Goal: Task Accomplishment & Management: Use online tool/utility

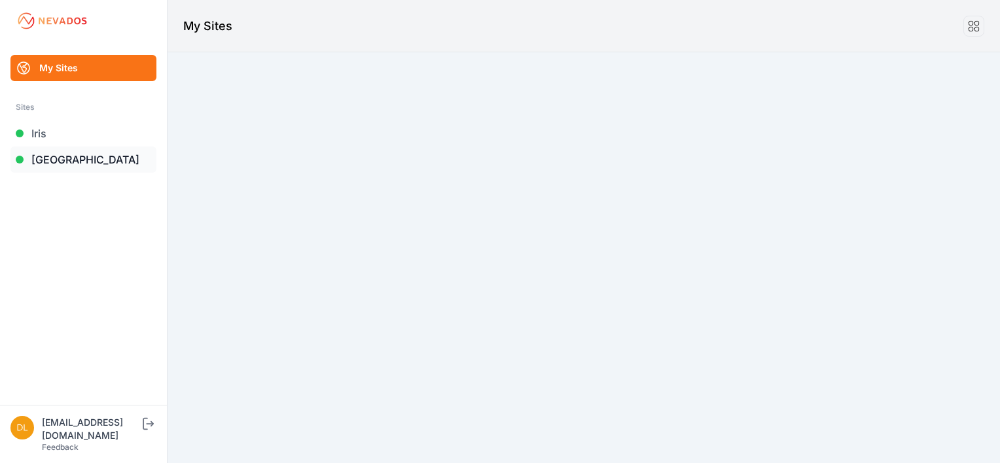
click at [75, 158] on link "[GEOGRAPHIC_DATA]" at bounding box center [83, 160] width 146 height 26
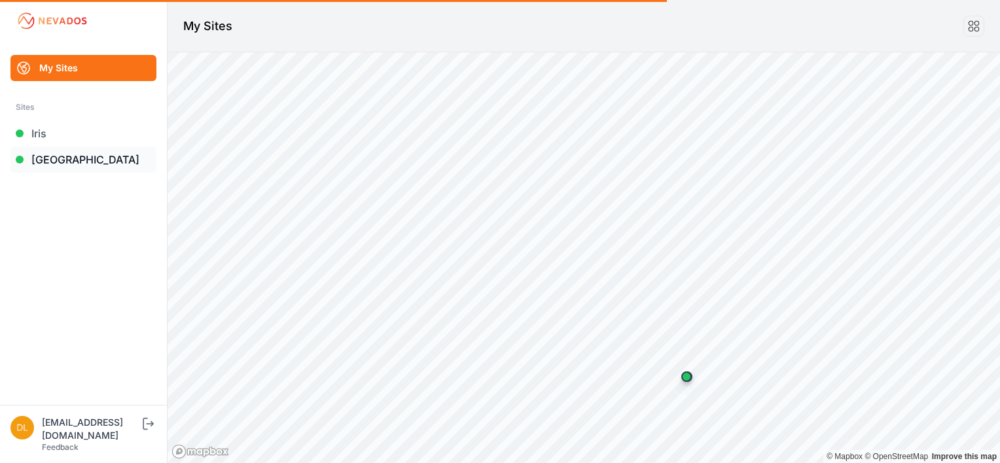
click at [84, 158] on link "[GEOGRAPHIC_DATA]" at bounding box center [83, 160] width 146 height 26
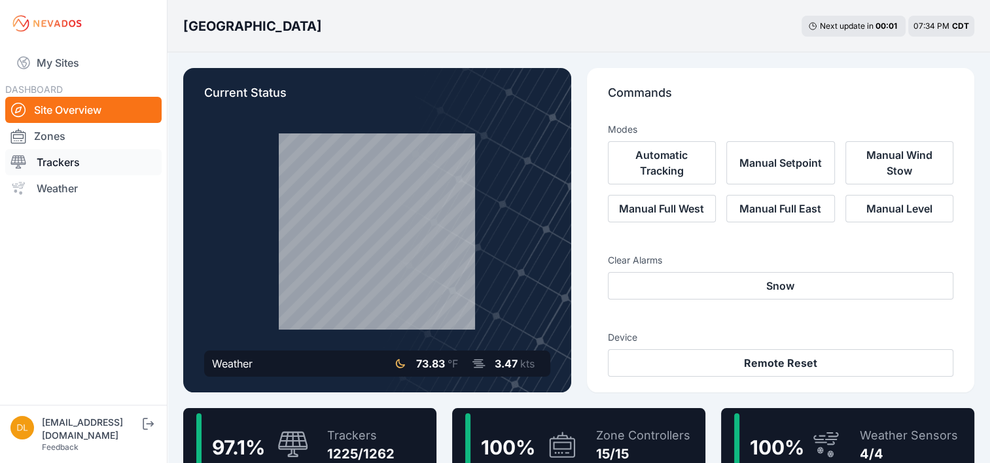
click at [65, 162] on link "Trackers" at bounding box center [83, 162] width 156 height 26
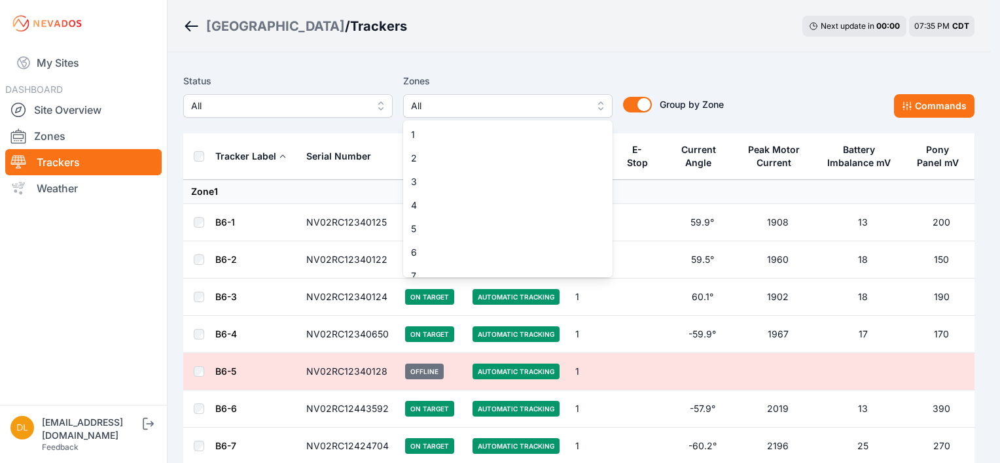
click at [456, 104] on span "All" at bounding box center [498, 106] width 175 height 16
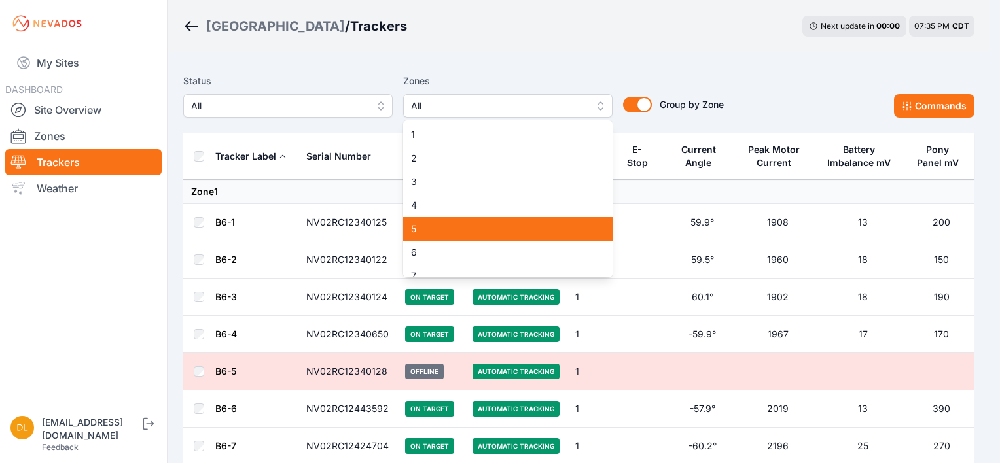
click at [445, 225] on span "5" at bounding box center [500, 229] width 178 height 13
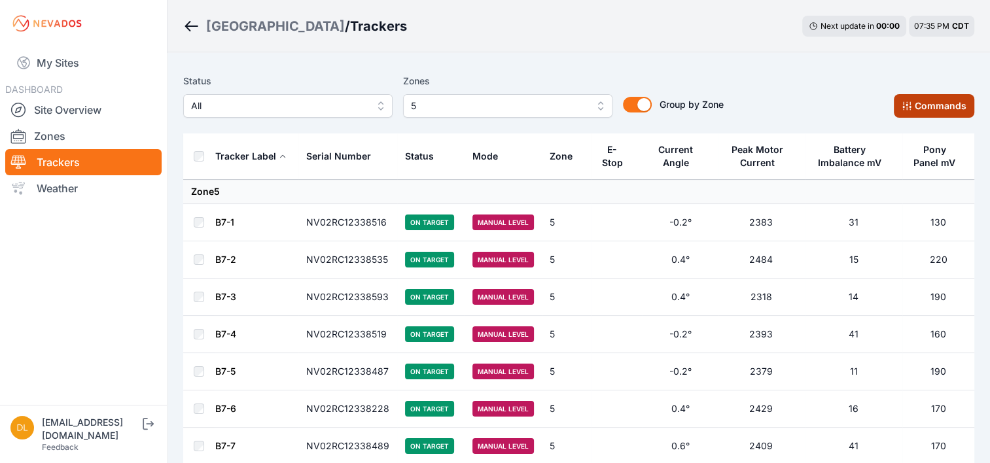
click at [945, 110] on button "Commands" at bounding box center [934, 106] width 81 height 24
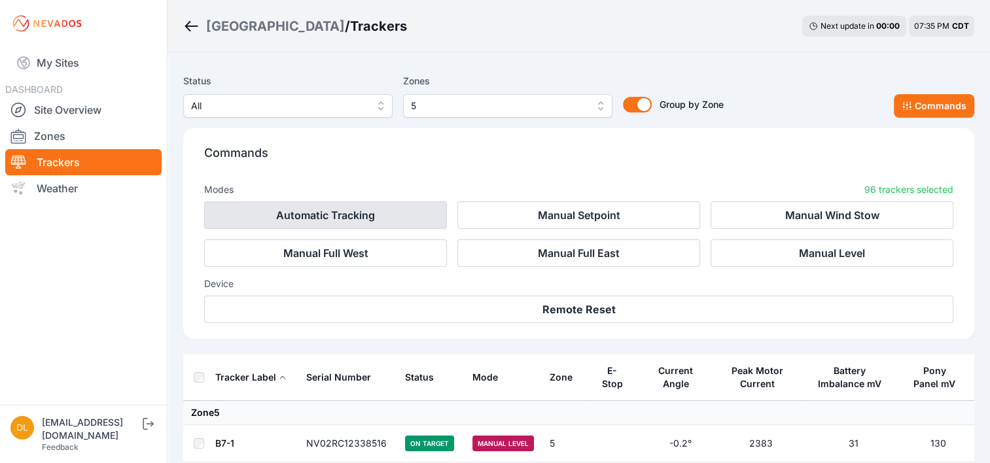
click at [427, 225] on button "Automatic Tracking" at bounding box center [325, 215] width 243 height 27
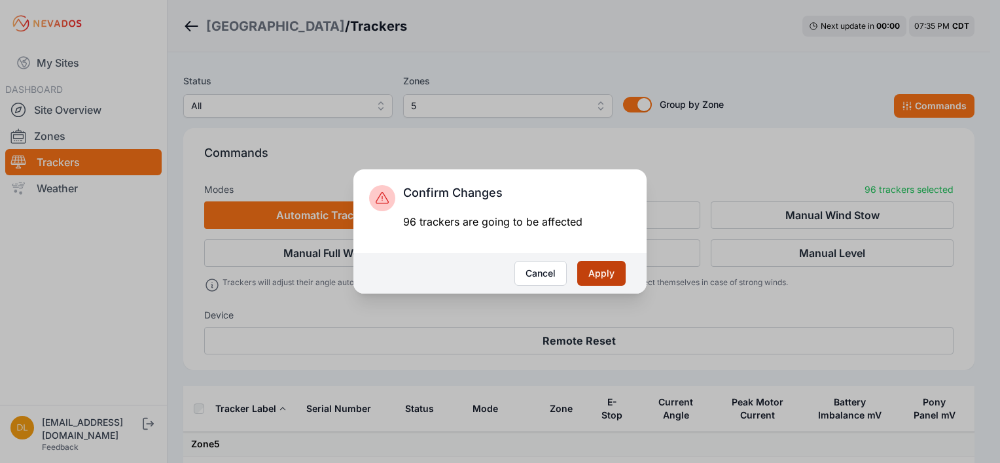
click at [609, 273] on button "Apply" at bounding box center [601, 273] width 48 height 25
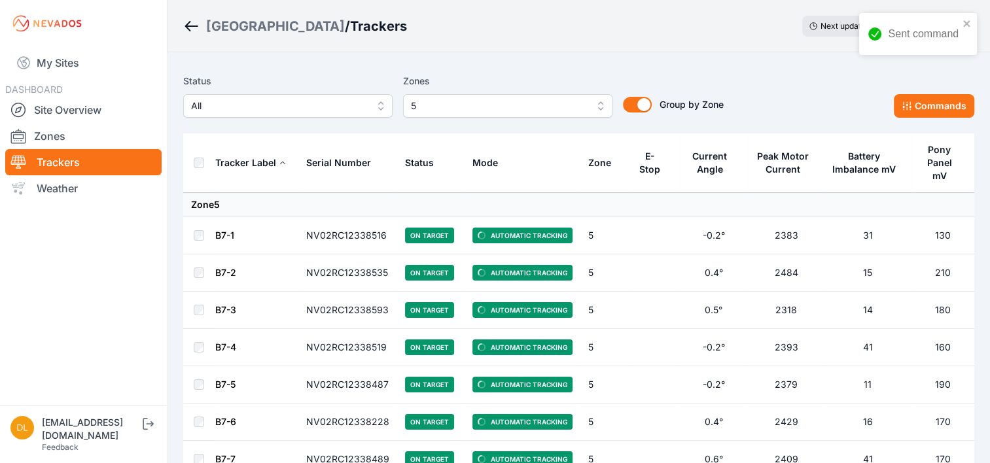
click at [569, 107] on span "5" at bounding box center [498, 106] width 175 height 16
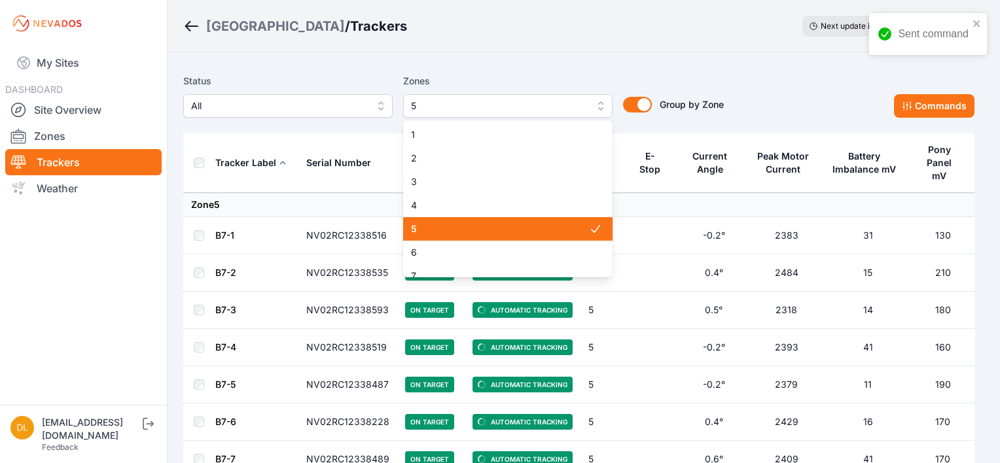
click at [503, 223] on span "5" at bounding box center [500, 229] width 178 height 13
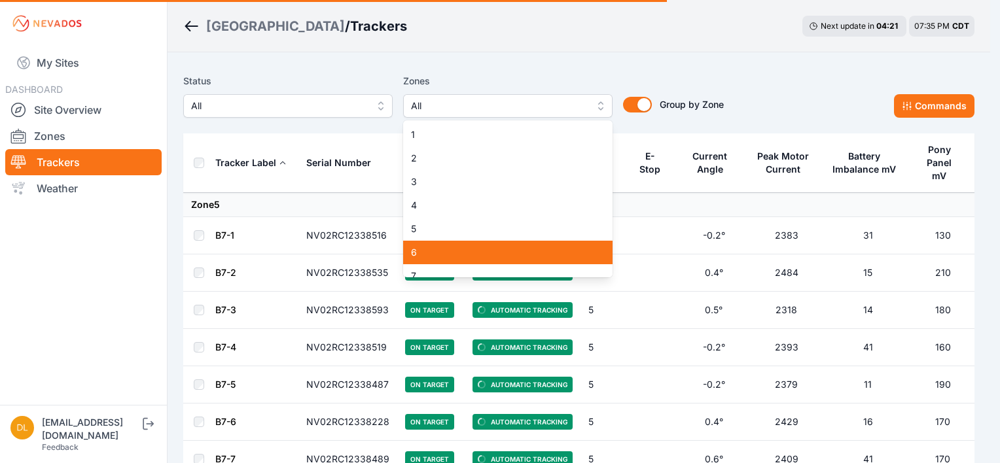
click at [496, 256] on span "6" at bounding box center [500, 252] width 178 height 13
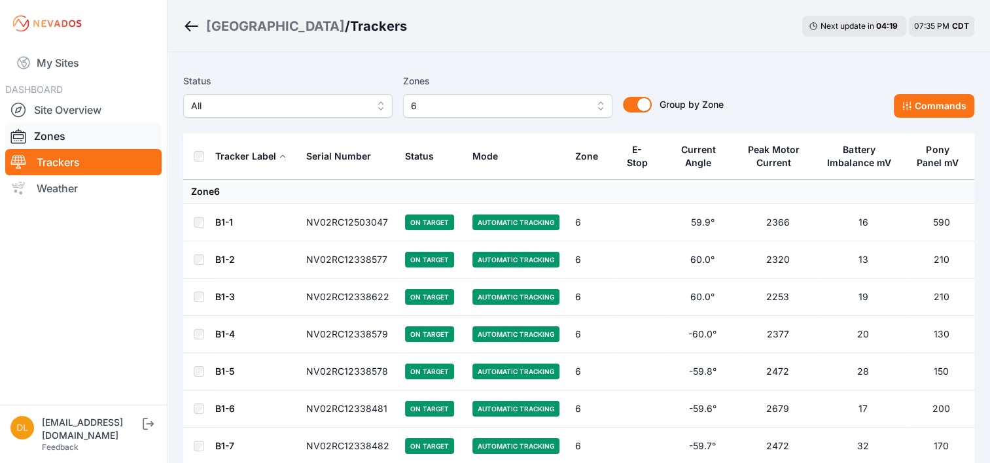
click at [77, 134] on link "Zones" at bounding box center [83, 136] width 156 height 26
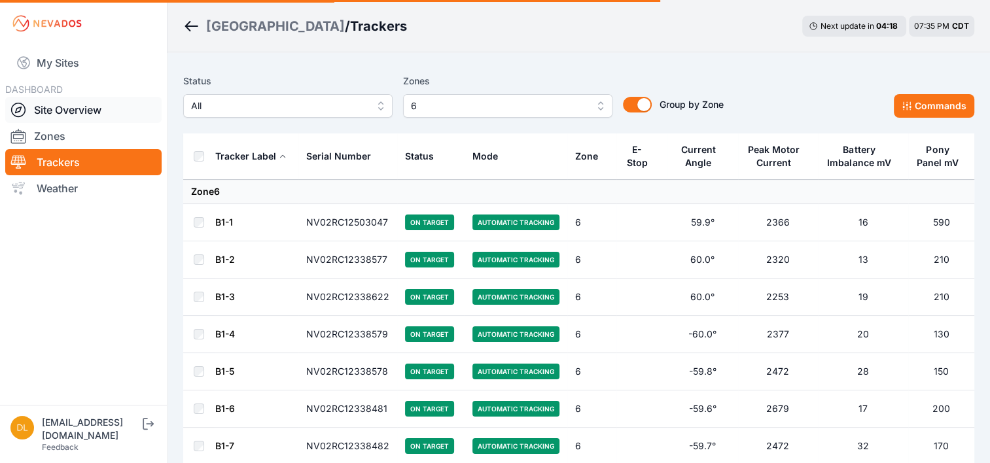
click at [83, 111] on link "Site Overview" at bounding box center [83, 110] width 156 height 26
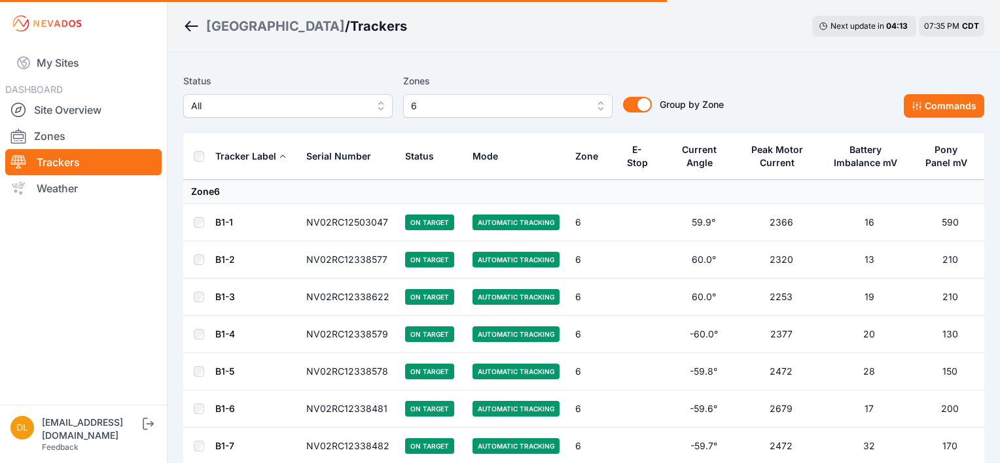
click at [484, 112] on span "6" at bounding box center [498, 106] width 175 height 16
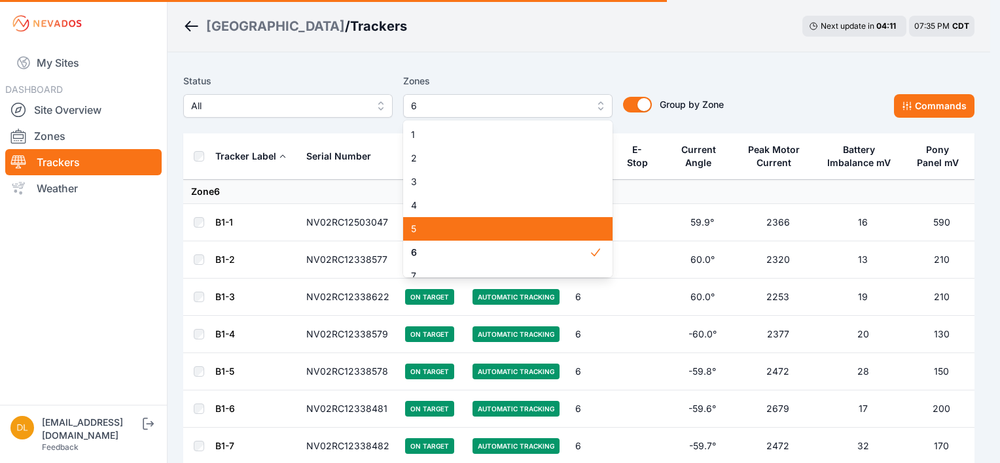
click at [477, 223] on span "5" at bounding box center [500, 229] width 178 height 13
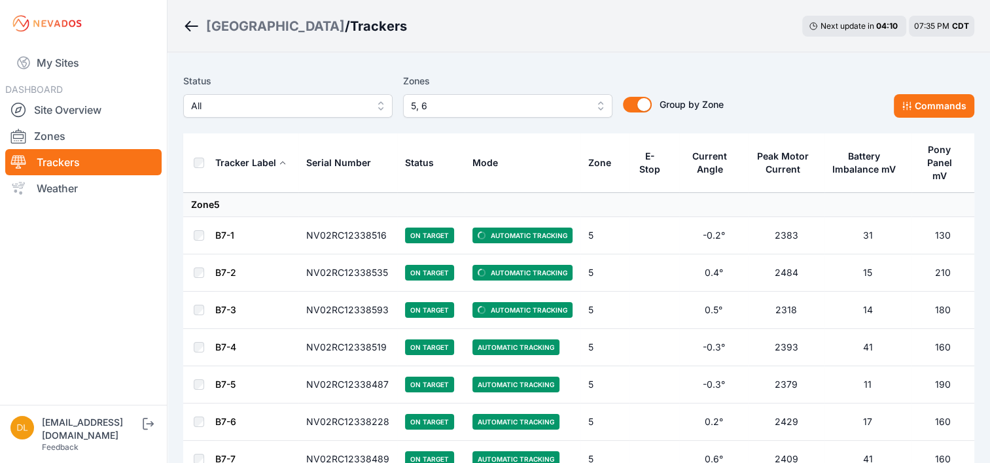
click at [463, 102] on span "5, 6" at bounding box center [498, 106] width 175 height 16
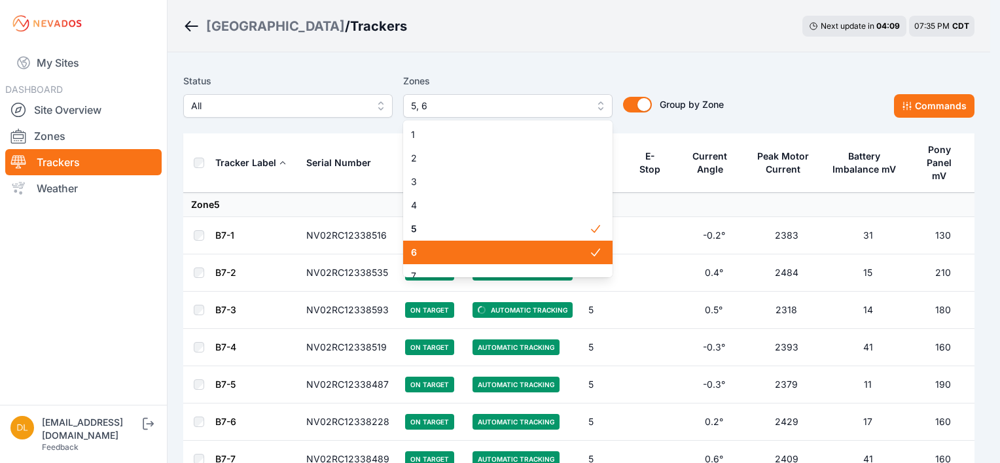
click at [485, 261] on div "6" at bounding box center [507, 253] width 209 height 24
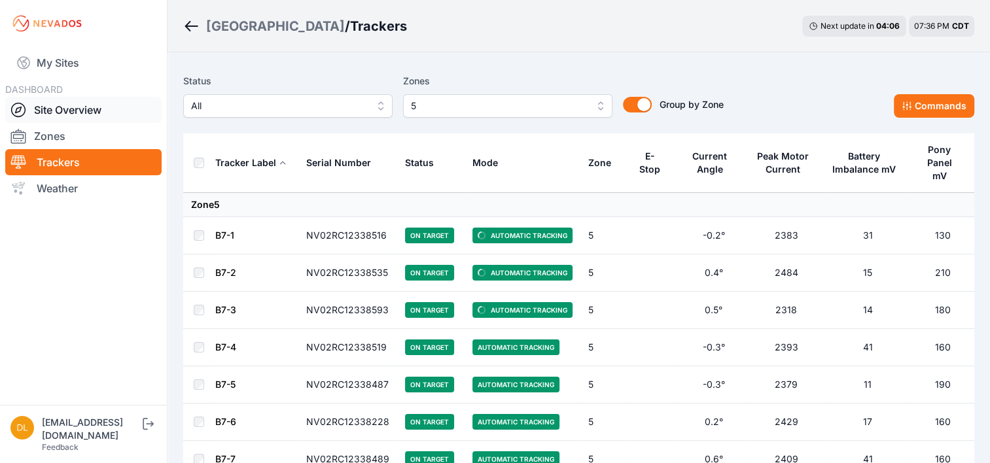
click at [73, 115] on link "Site Overview" at bounding box center [83, 110] width 156 height 26
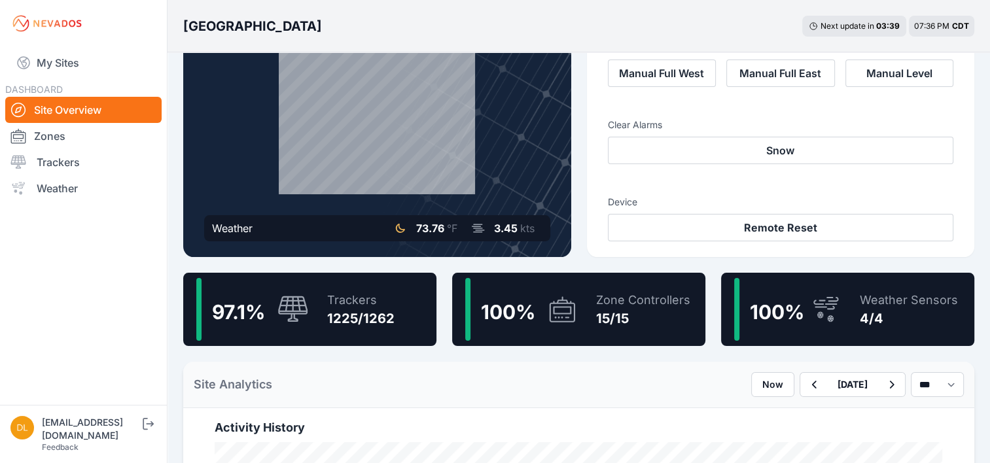
scroll to position [126, 0]
